Goal: Task Accomplishment & Management: Manage account settings

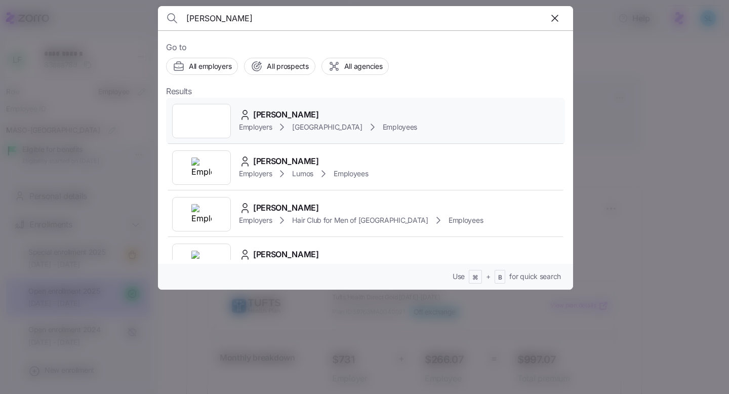
type input "[PERSON_NAME]"
click at [293, 110] on span "[PERSON_NAME]" at bounding box center [286, 114] width 66 height 13
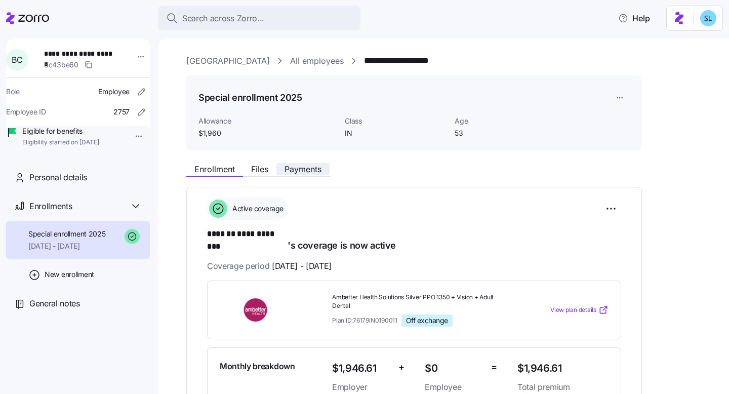
click at [296, 175] on button "Payments" at bounding box center [303, 169] width 53 height 12
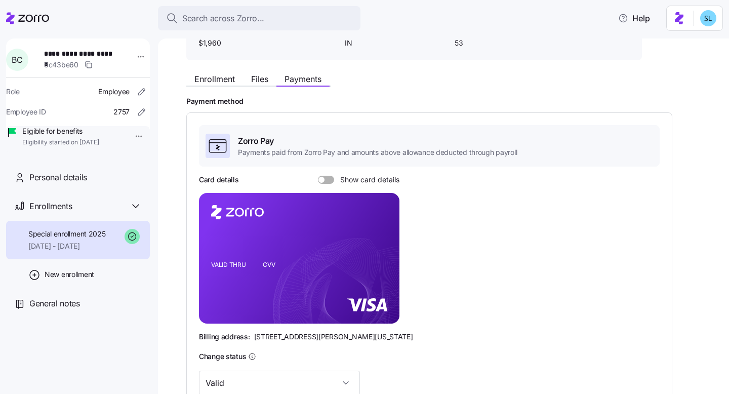
scroll to position [252, 0]
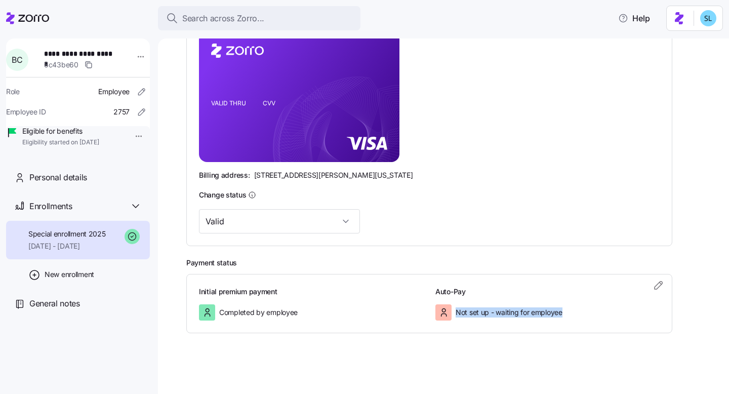
drag, startPoint x: 454, startPoint y: 314, endPoint x: 569, endPoint y: 313, distance: 115.5
click at [570, 313] on div "Not set up - waiting for employee" at bounding box center [548, 312] width 224 height 16
click at [572, 311] on div "Not set up - waiting for employee" at bounding box center [548, 312] width 224 height 16
drag, startPoint x: 501, startPoint y: 315, endPoint x: 567, endPoint y: 314, distance: 66.9
click at [567, 314] on div "Not set up - waiting for employee" at bounding box center [548, 312] width 224 height 16
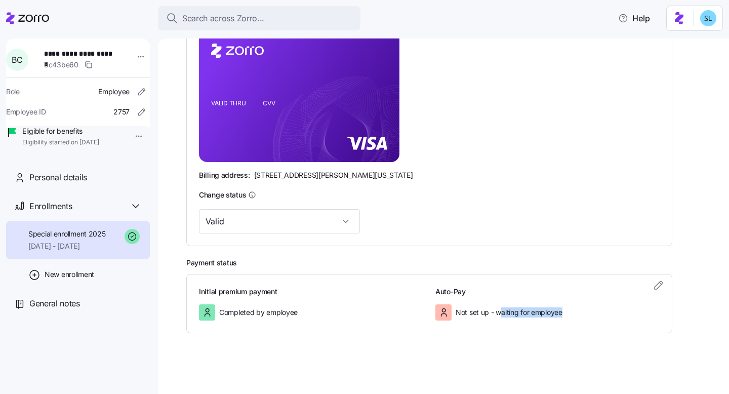
click at [574, 314] on div "Not set up - waiting for employee" at bounding box center [548, 312] width 224 height 16
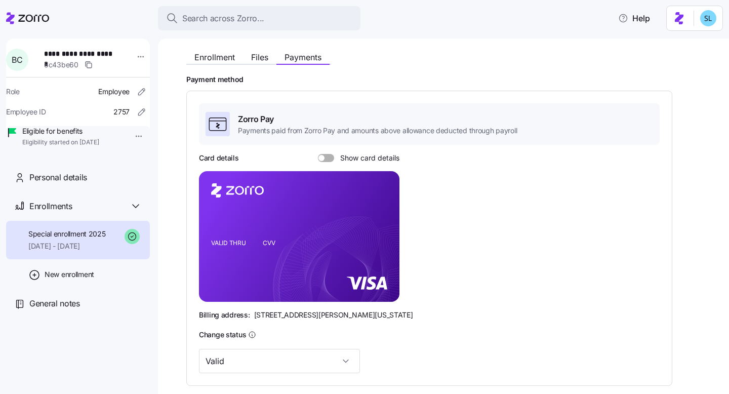
scroll to position [68, 0]
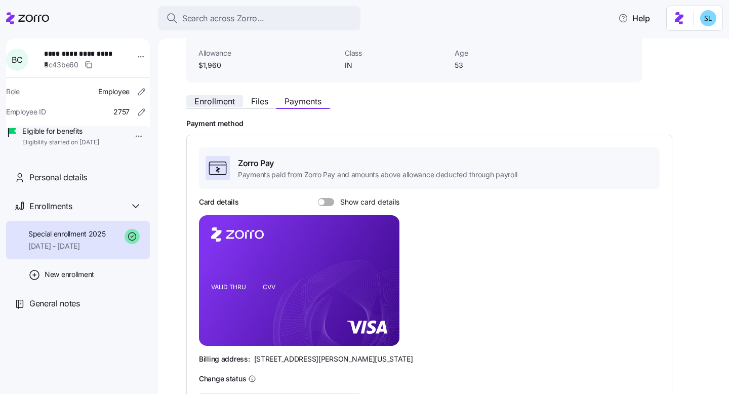
click at [229, 105] on span "Enrollment" at bounding box center [215, 101] width 41 height 8
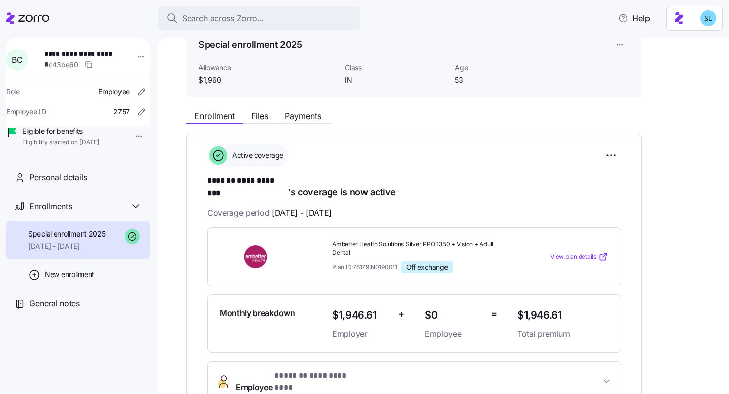
scroll to position [150, 0]
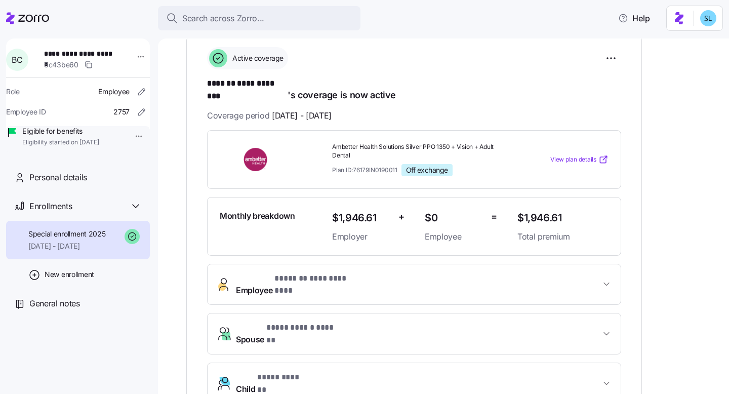
click at [373, 282] on button "**********" at bounding box center [414, 284] width 413 height 41
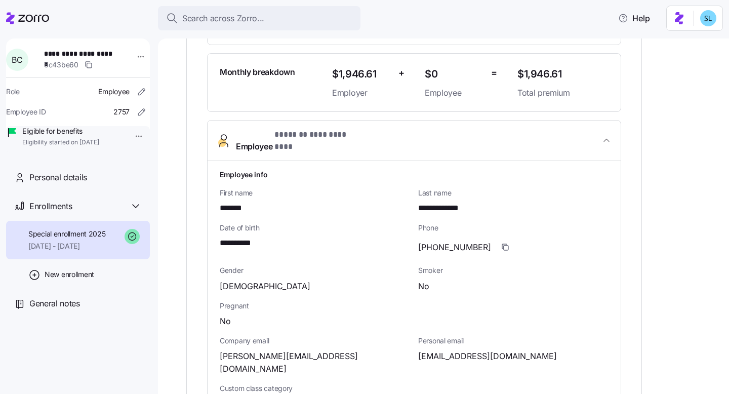
scroll to position [323, 0]
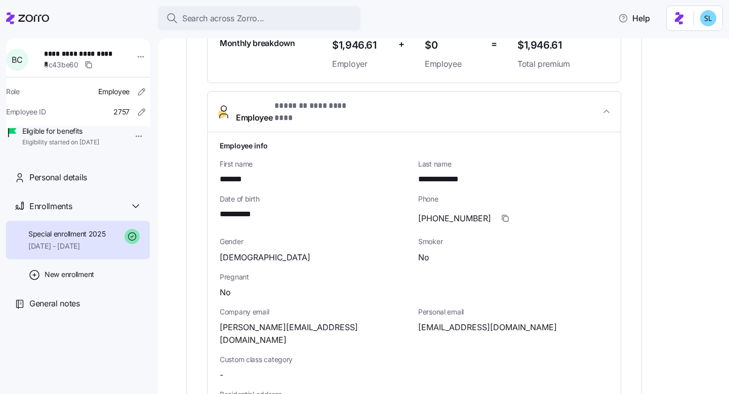
click at [450, 321] on span "[EMAIL_ADDRESS][DOMAIN_NAME]" at bounding box center [487, 327] width 139 height 13
click at [325, 321] on span "[PERSON_NAME][EMAIL_ADDRESS][DOMAIN_NAME]" at bounding box center [315, 333] width 190 height 25
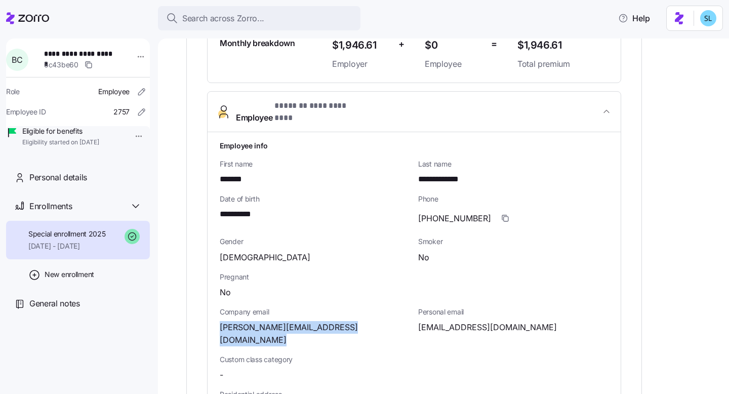
click at [325, 321] on span "[PERSON_NAME][EMAIL_ADDRESS][DOMAIN_NAME]" at bounding box center [315, 333] width 190 height 25
copy span "rushmemorial"
click at [329, 237] on span "Gender" at bounding box center [315, 242] width 190 height 10
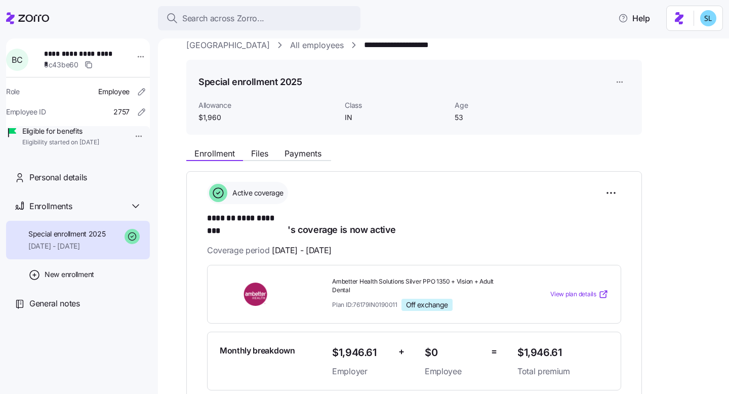
scroll to position [0, 0]
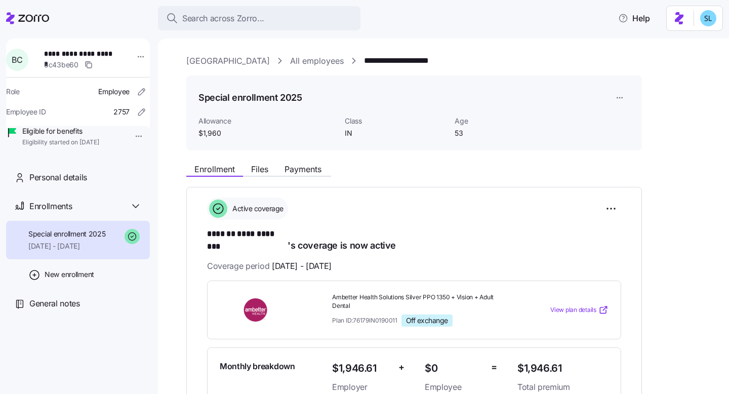
click at [203, 62] on link "[GEOGRAPHIC_DATA]" at bounding box center [228, 61] width 84 height 13
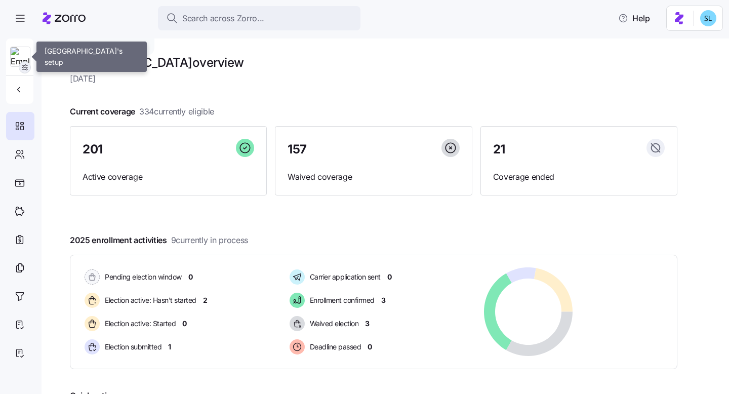
click at [24, 67] on icon "button" at bounding box center [25, 67] width 8 height 8
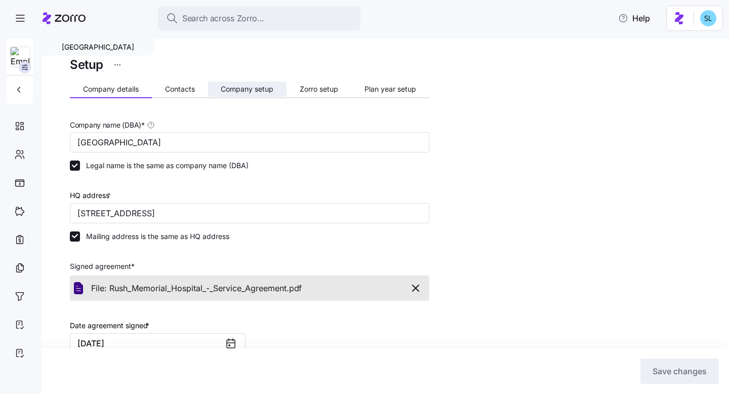
click at [245, 91] on span "Company setup" at bounding box center [247, 89] width 53 height 7
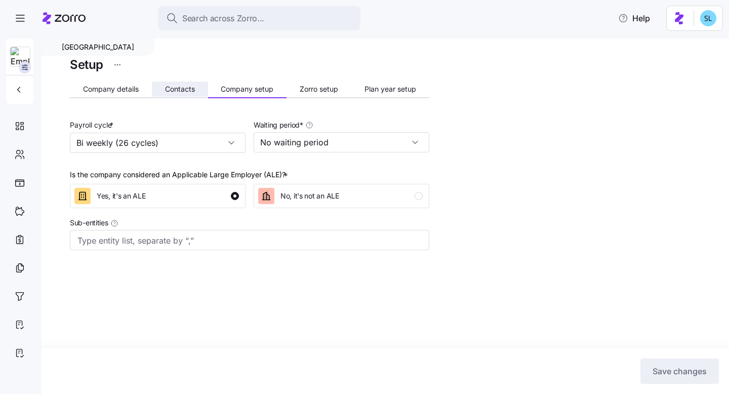
click at [183, 90] on span "Contacts" at bounding box center [180, 89] width 30 height 7
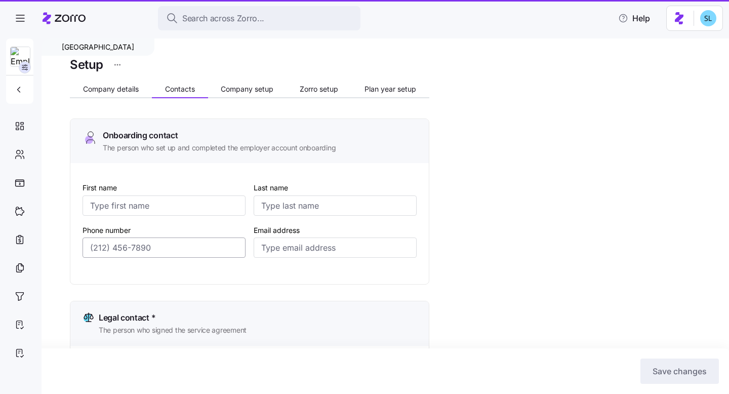
type input "Katelyn"
type input "Green"
type input "[DOMAIN_NAME][EMAIL_ADDRESS][DOMAIN_NAME]"
type input "[PERSON_NAME]"
type input "Bane"
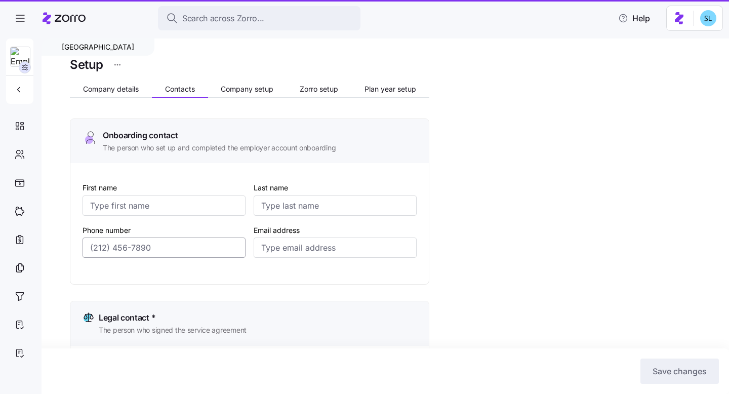
type input "[PERSON_NAME][EMAIL_ADDRESS][PERSON_NAME][DOMAIN_NAME]"
type input "Katelyn"
type input "Green"
type input "[DOMAIN_NAME][EMAIL_ADDRESS][DOMAIN_NAME]"
type input "[PERSON_NAME]"
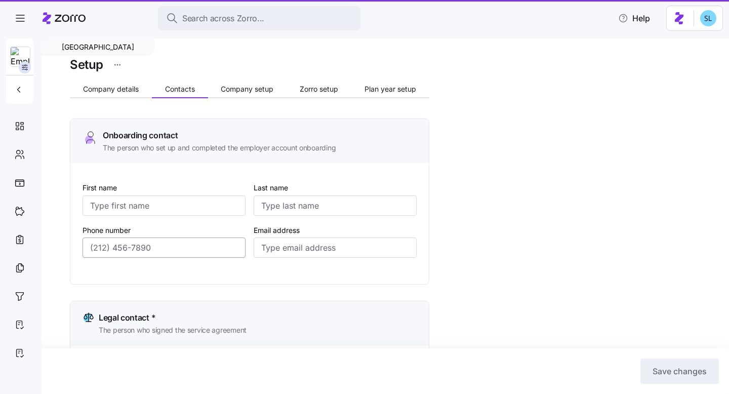
type input "[PERSON_NAME]"
type input "[PERSON_NAME][EMAIL_ADDRESS][PERSON_NAME][DOMAIN_NAME]"
type input "[PHONE_NUMBER]"
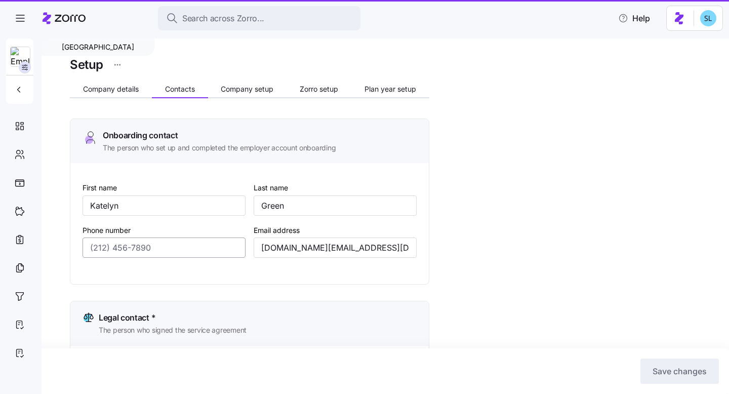
type input "[PHONE_NUMBER]"
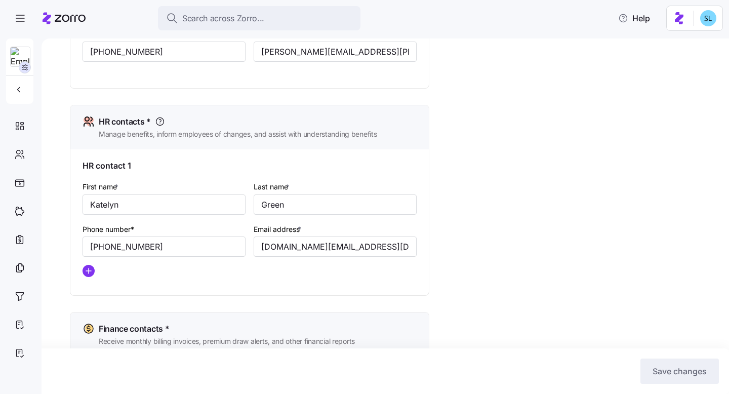
scroll to position [397, 0]
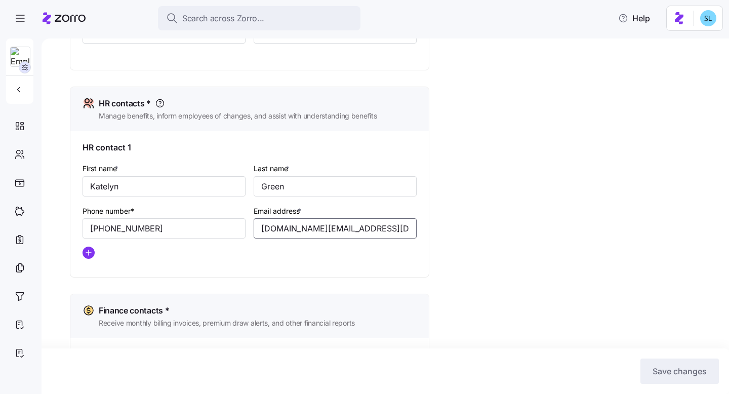
click at [287, 235] on input "[DOMAIN_NAME][EMAIL_ADDRESS][DOMAIN_NAME]" at bounding box center [335, 228] width 163 height 20
click at [288, 235] on input "[DOMAIN_NAME][EMAIL_ADDRESS][DOMAIN_NAME]" at bounding box center [335, 228] width 163 height 20
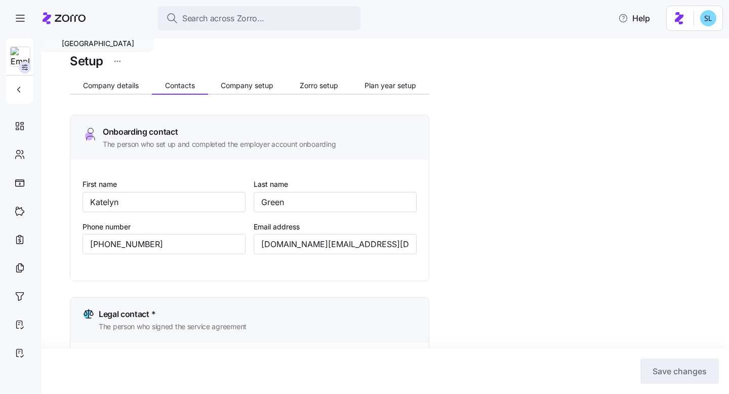
scroll to position [0, 0]
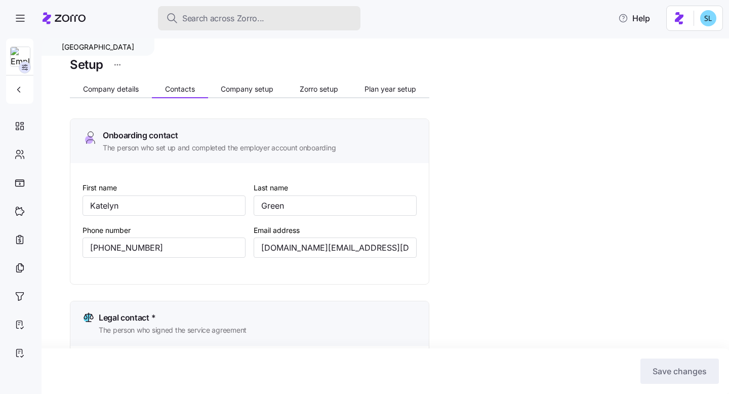
click at [223, 19] on span "Search across Zorro..." at bounding box center [223, 18] width 82 height 13
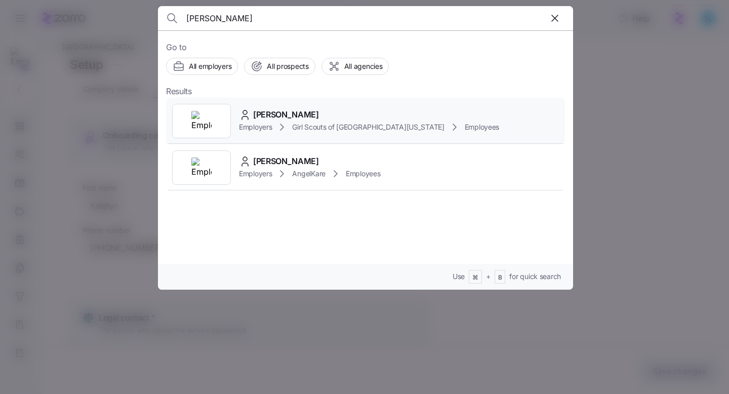
type input "[PERSON_NAME]"
click at [305, 111] on span "[PERSON_NAME]" at bounding box center [286, 114] width 66 height 13
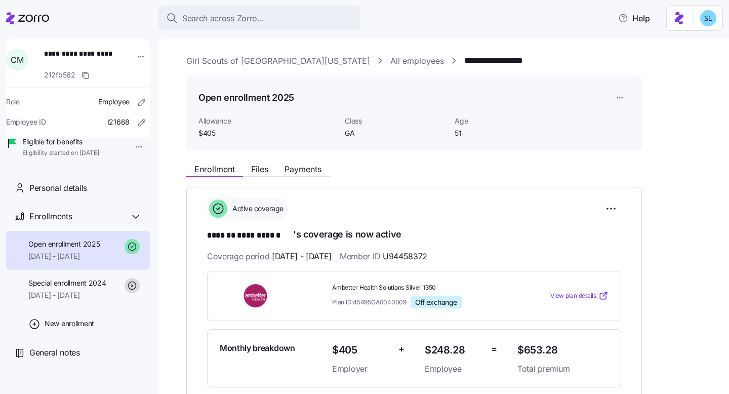
scroll to position [81, 0]
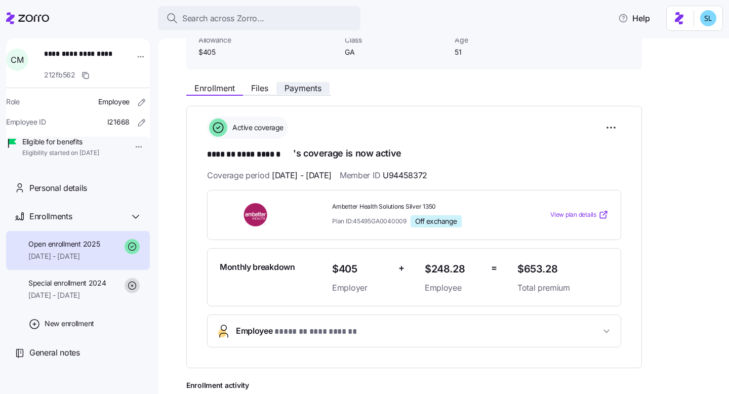
click at [304, 91] on span "Payments" at bounding box center [303, 88] width 37 height 8
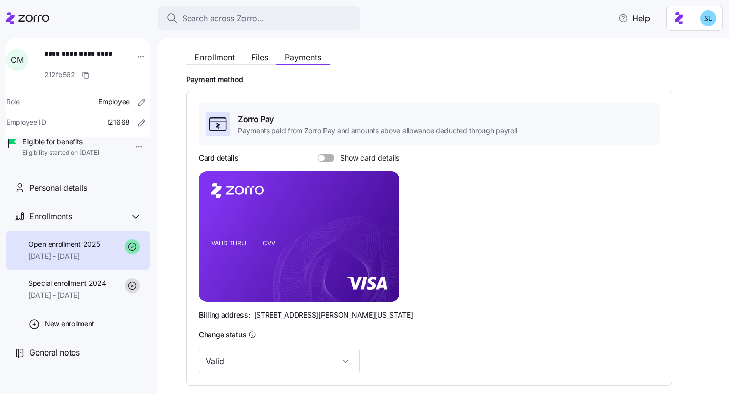
scroll to position [107, 0]
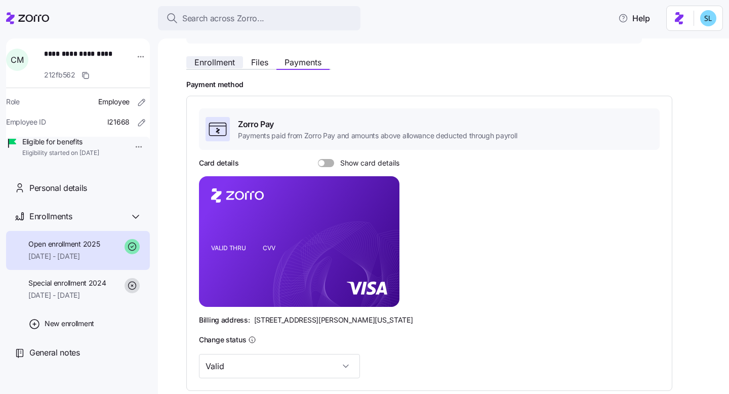
click at [222, 66] on span "Enrollment" at bounding box center [215, 62] width 41 height 8
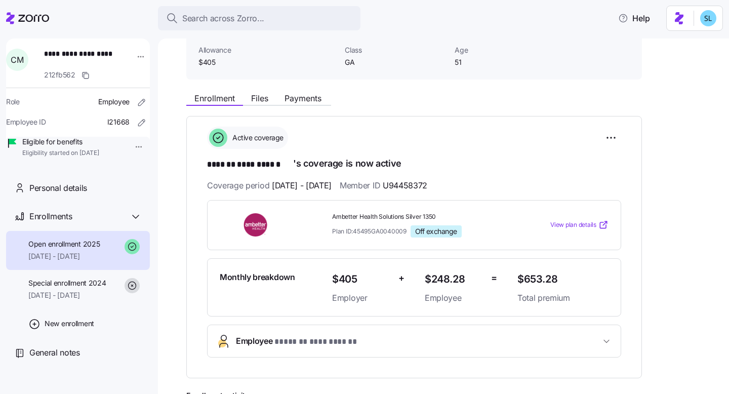
scroll to position [69, 0]
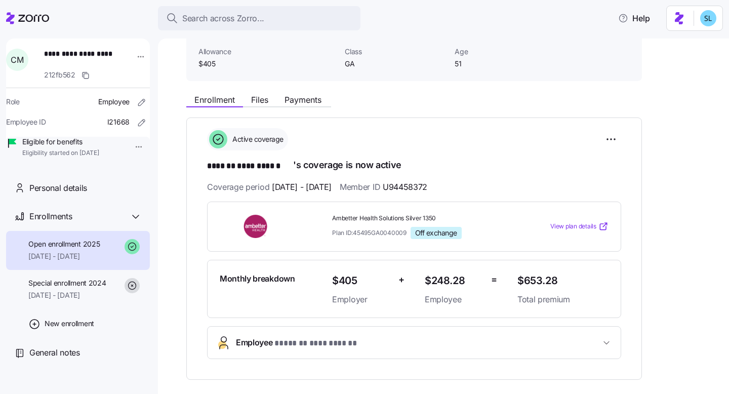
click at [248, 106] on div "Enrollment Files Payments" at bounding box center [258, 101] width 145 height 12
click at [252, 103] on span "Files" at bounding box center [259, 100] width 17 height 8
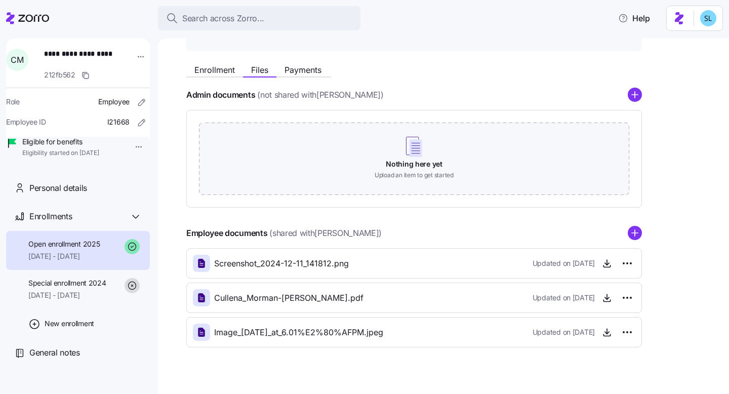
scroll to position [113, 0]
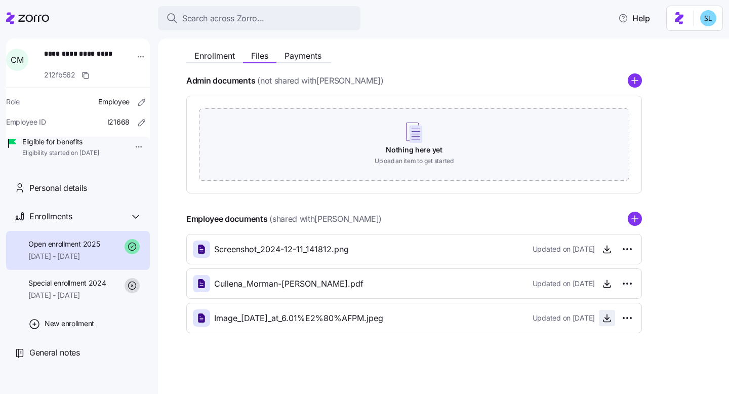
click at [605, 323] on span "button" at bounding box center [607, 318] width 15 height 15
click at [609, 319] on icon "button" at bounding box center [607, 318] width 10 height 10
click at [610, 283] on icon "button" at bounding box center [607, 284] width 10 height 10
click at [604, 255] on span "button" at bounding box center [607, 249] width 15 height 15
click at [606, 252] on icon "button" at bounding box center [607, 249] width 10 height 10
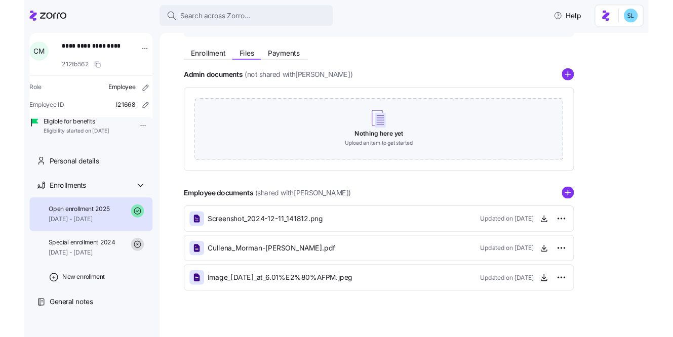
scroll to position [97, 0]
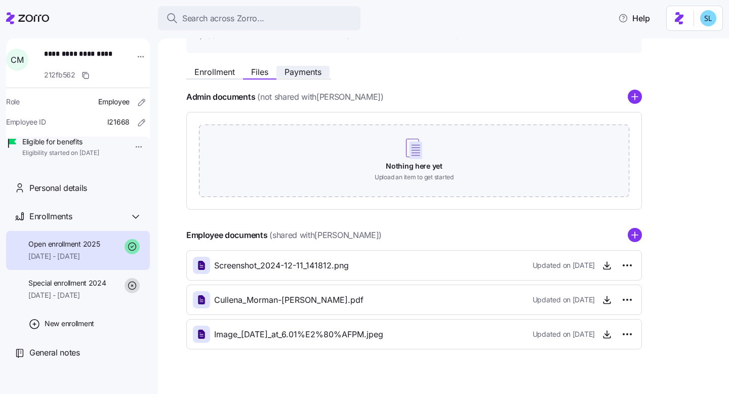
click at [294, 74] on span "Payments" at bounding box center [303, 72] width 37 height 8
